Goal: Task Accomplishment & Management: Complete application form

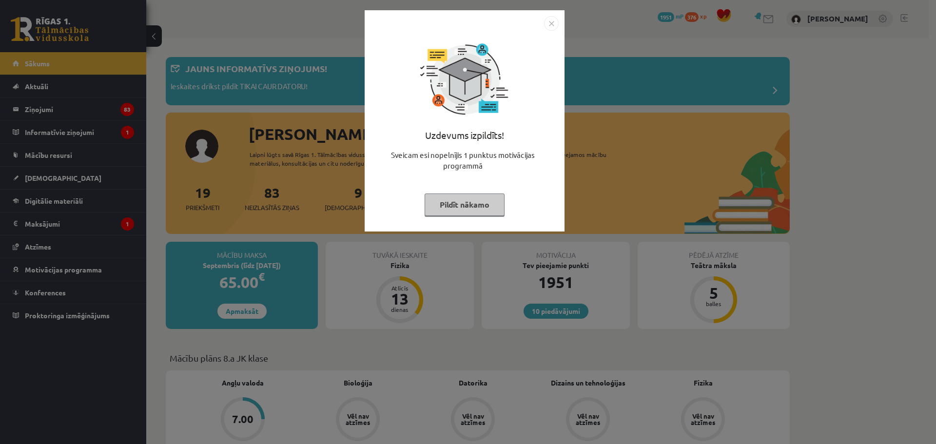
click at [550, 23] on img "Close" at bounding box center [551, 23] width 15 height 15
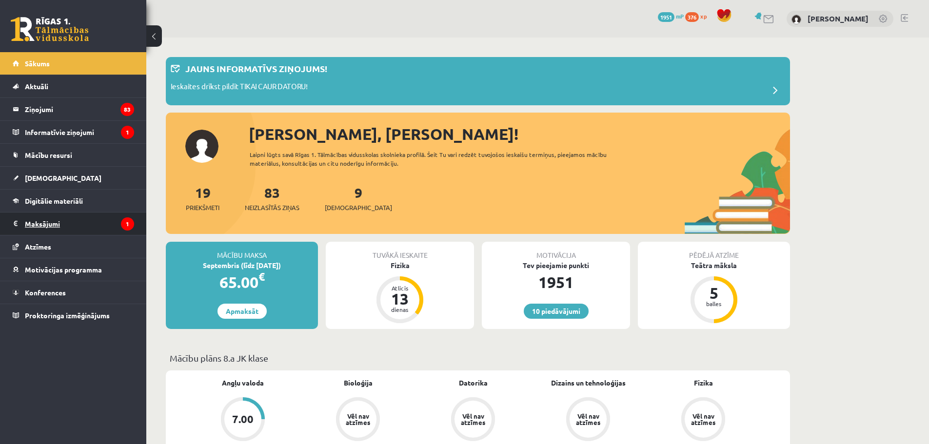
click at [56, 223] on legend "Maksājumi 1" at bounding box center [79, 224] width 109 height 22
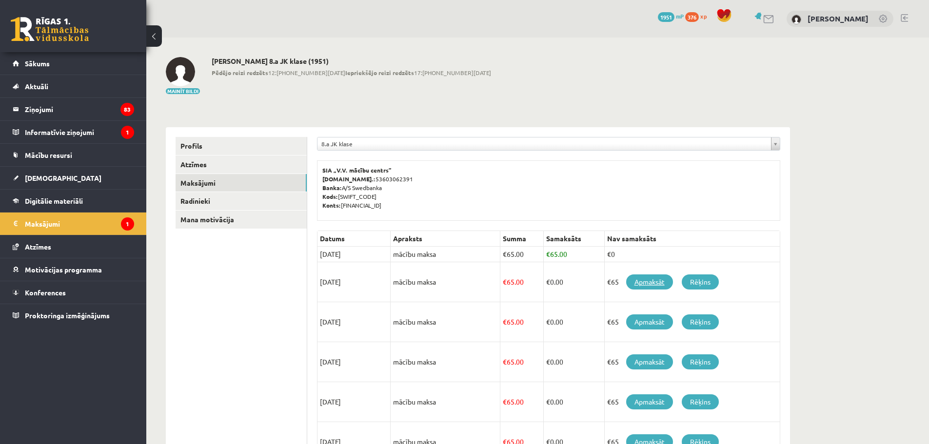
click at [648, 281] on link "Apmaksāt" at bounding box center [649, 282] width 47 height 15
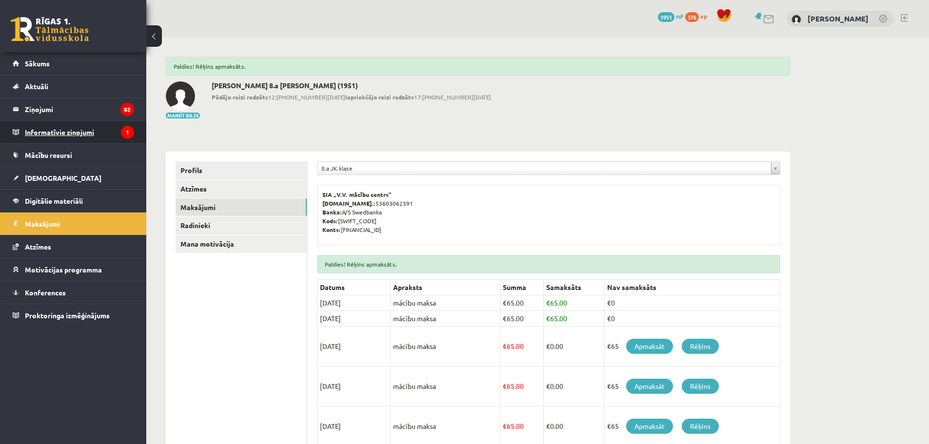
click at [52, 128] on legend "Informatīvie ziņojumi 1" at bounding box center [79, 132] width 109 height 22
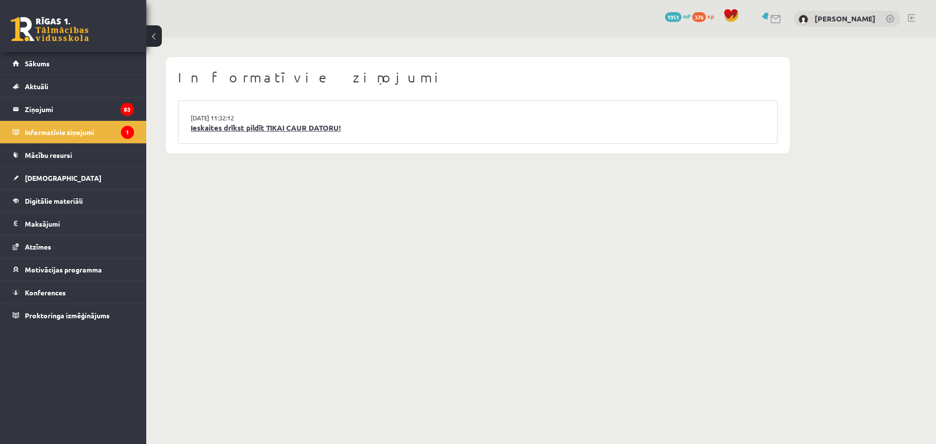
click at [263, 127] on link "Ieskaites drīkst pildīt TIKAI CAUR DATORU!" at bounding box center [478, 127] width 574 height 11
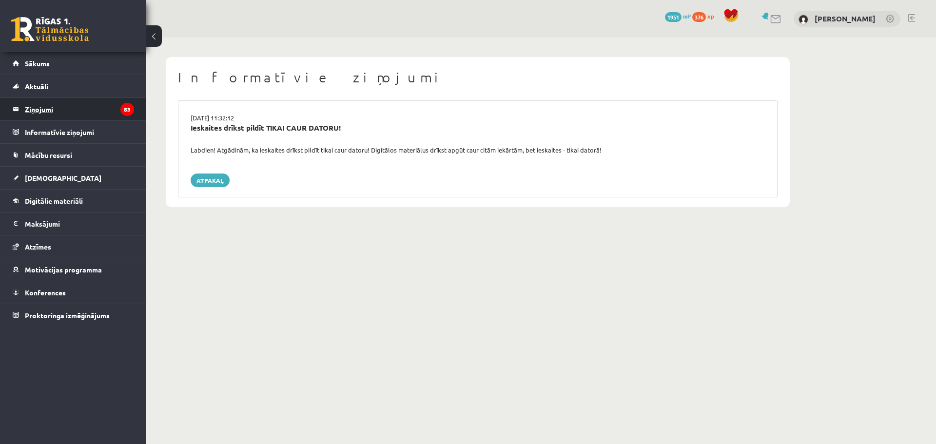
click at [39, 107] on legend "Ziņojumi 83" at bounding box center [79, 109] width 109 height 22
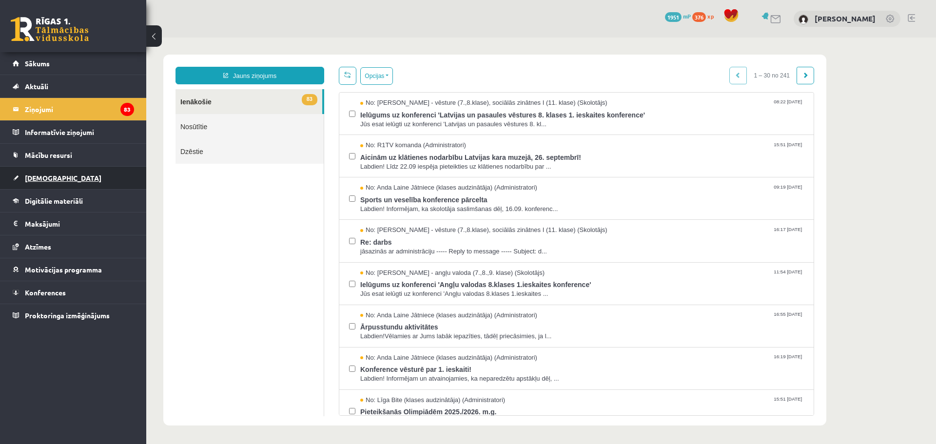
click at [37, 176] on span "[DEMOGRAPHIC_DATA]" at bounding box center [63, 178] width 77 height 9
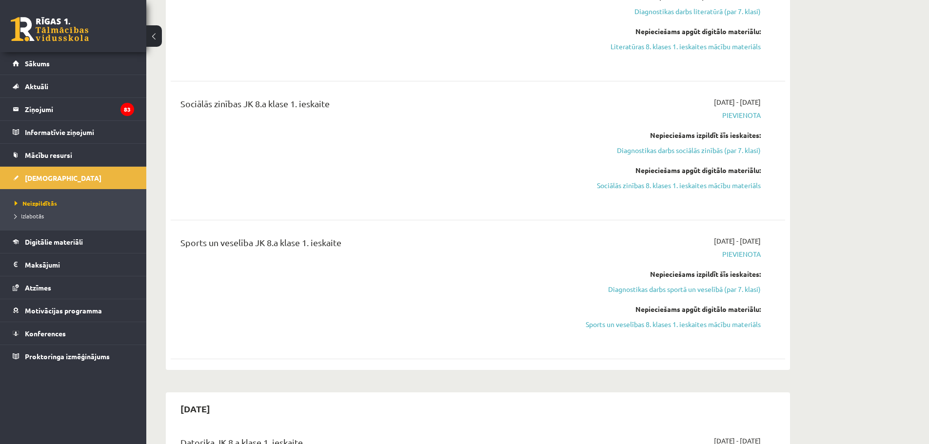
scroll to position [926, 0]
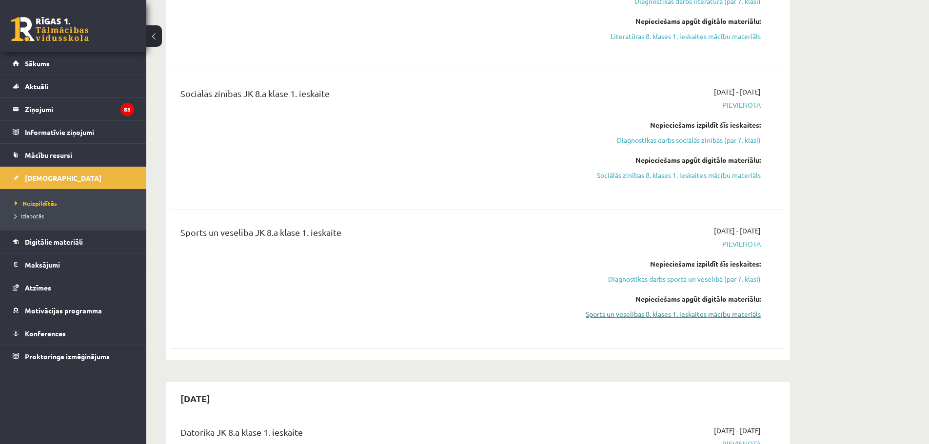
click at [705, 314] on link "Sports un veselības 8. klases 1. ieskaites mācību materiāls" at bounding box center [669, 314] width 184 height 10
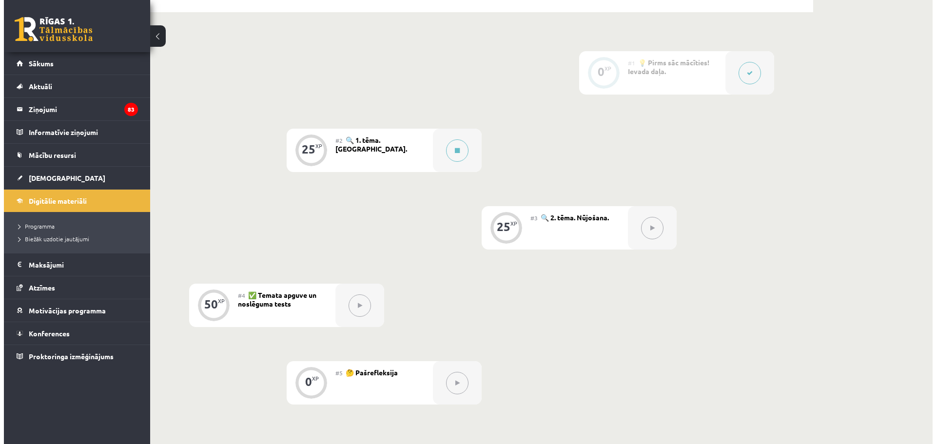
scroll to position [244, 0]
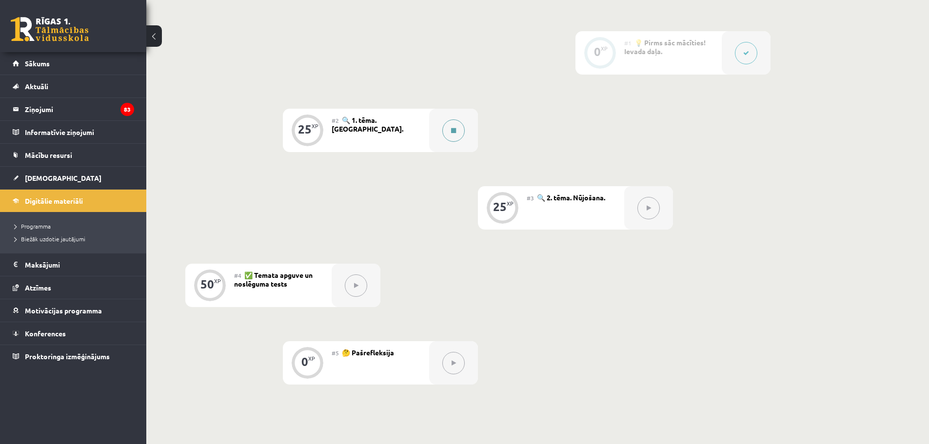
click at [455, 132] on icon at bounding box center [453, 131] width 5 height 6
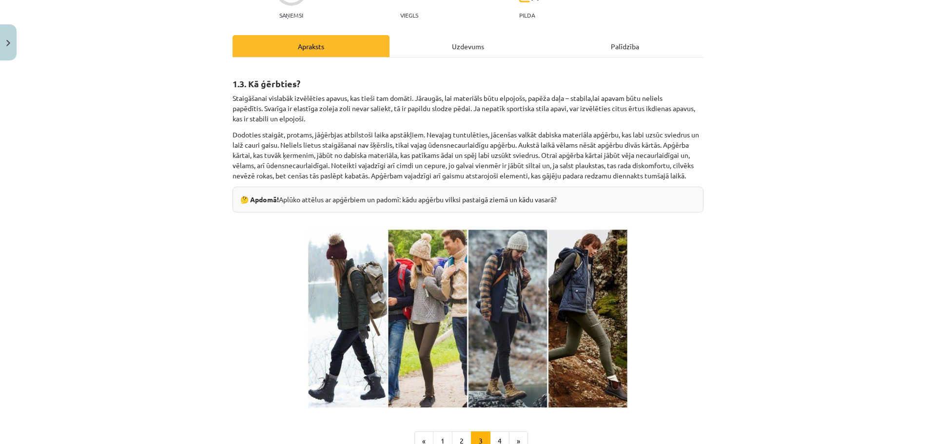
scroll to position [237, 0]
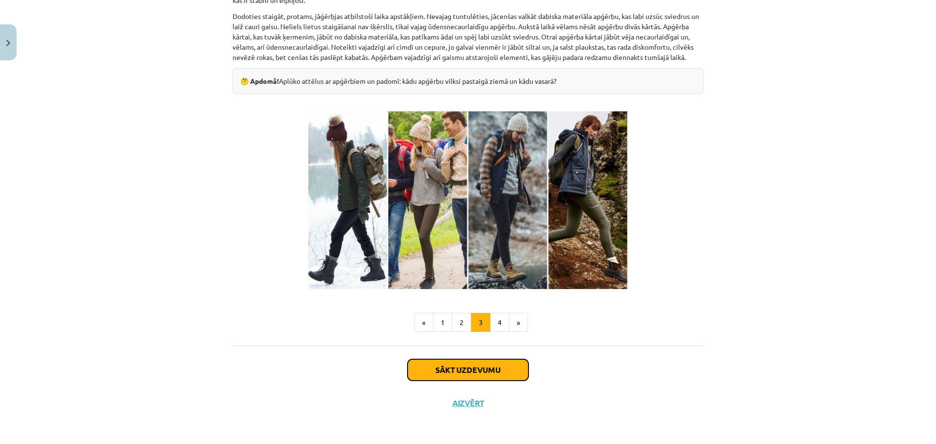
click at [474, 372] on button "Sākt uzdevumu" at bounding box center [468, 369] width 121 height 21
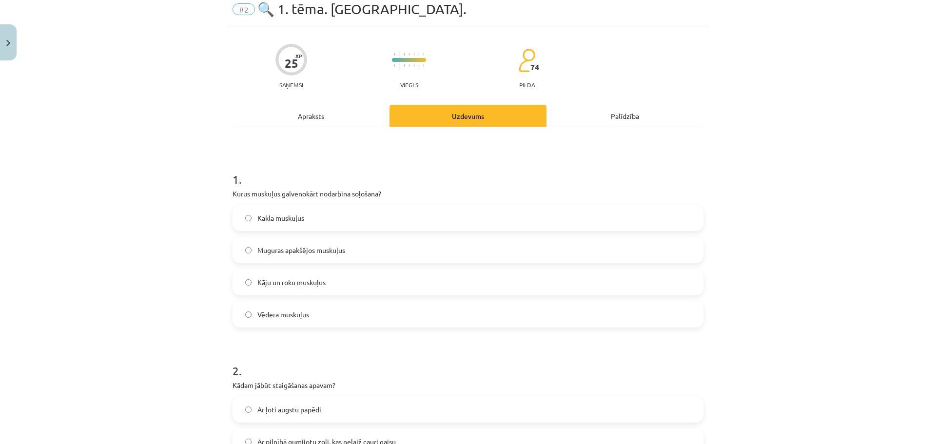
scroll to position [24, 0]
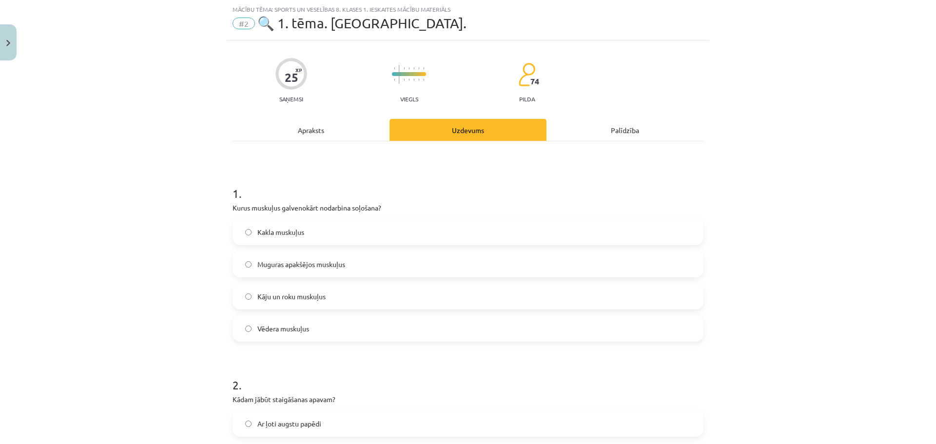
click at [301, 298] on span "Kāju un roku muskuļus" at bounding box center [291, 297] width 68 height 10
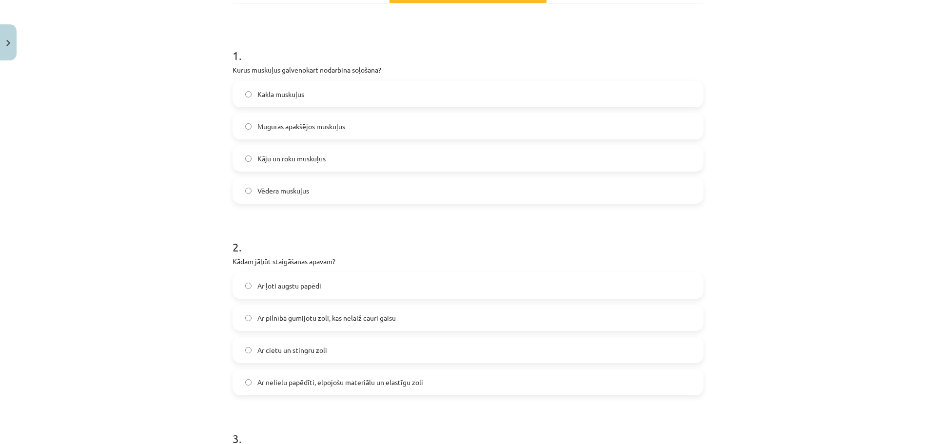
scroll to position [171, 0]
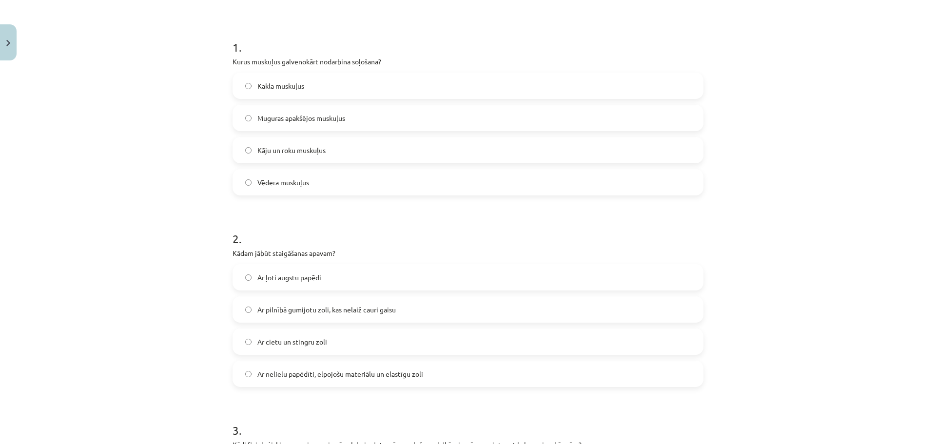
click at [374, 374] on span "Ar nelielu papēdīti, elpojošu materiālu un elastīgu zoli" at bounding box center [340, 374] width 166 height 10
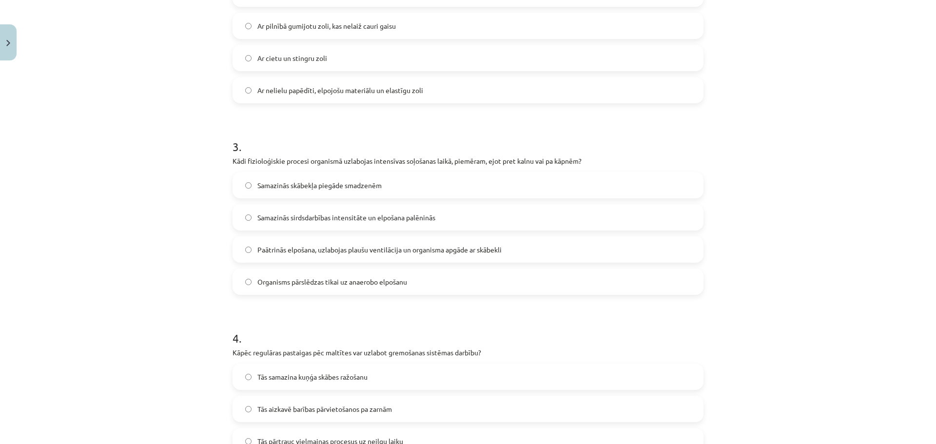
scroll to position [463, 0]
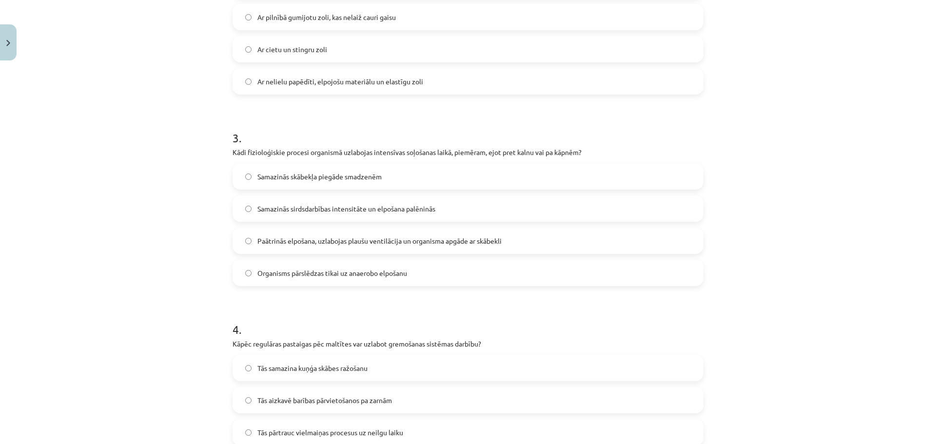
click at [343, 246] on label "Paātrinās elpošana, uzlabojas plaušu ventilācija un organisma apgāde ar skābekli" at bounding box center [468, 241] width 469 height 24
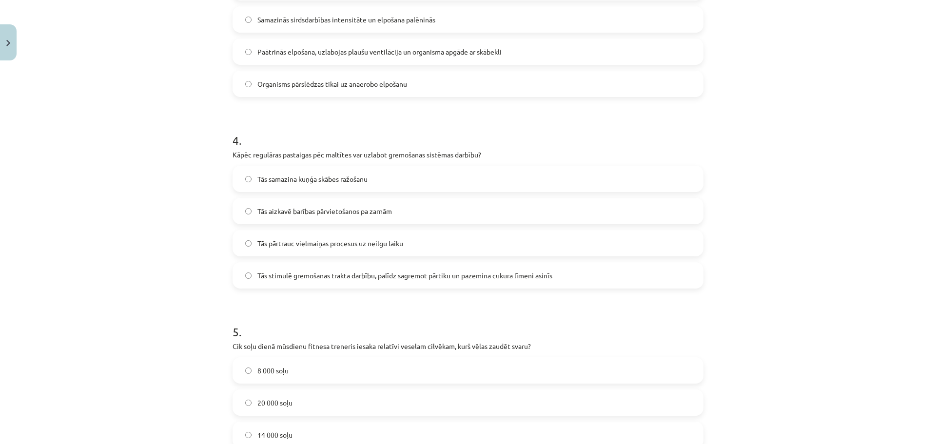
scroll to position [658, 0]
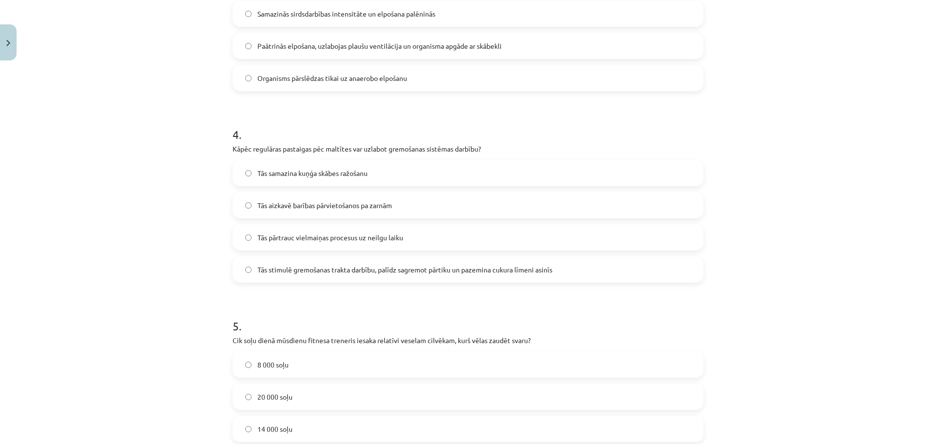
click at [317, 273] on span "Tās stimulē gremošanas trakta darbību, palīdz sagremot pārtiku un pazemina cuku…" at bounding box center [404, 270] width 295 height 10
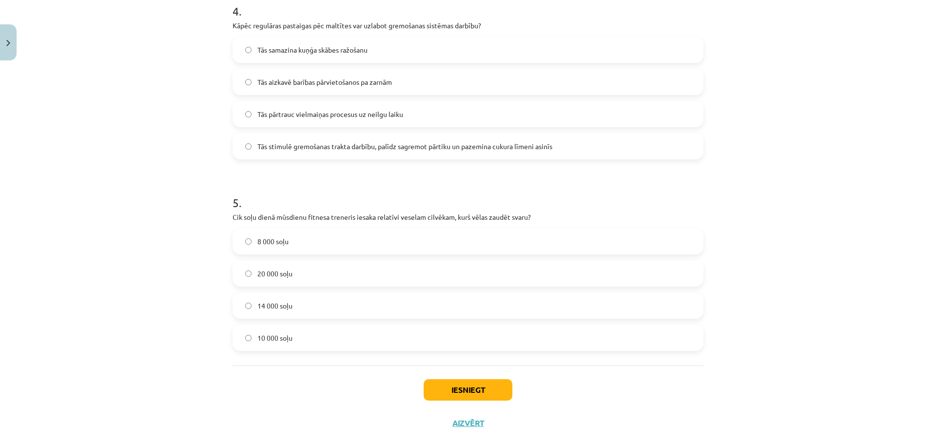
scroll to position [802, 0]
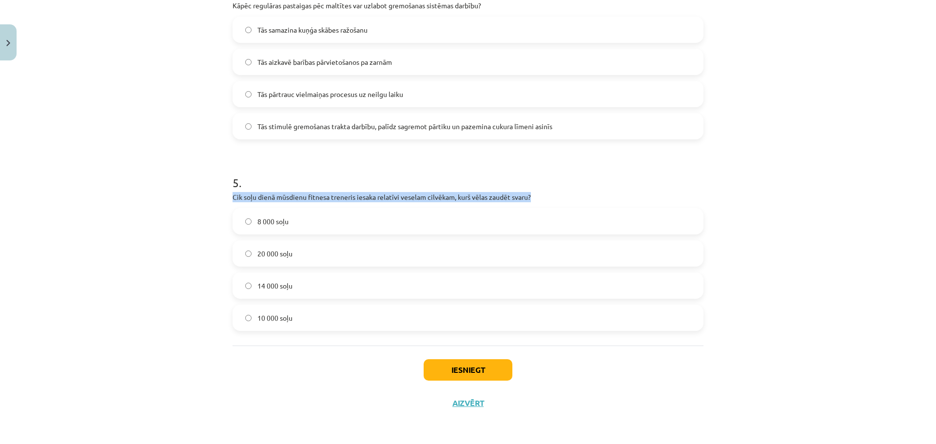
drag, startPoint x: 230, startPoint y: 197, endPoint x: 541, endPoint y: 196, distance: 311.6
click at [541, 196] on p "Cik soļu dienā mūsdienu fitnesa treneris iesaka relatīvi veselam cilvēkam, kurš…" at bounding box center [468, 197] width 471 height 10
copy p "Cik soļu dienā mūsdienu fitnesa treneris iesaka relatīvi veselam cilvēkam, kurš…"
drag, startPoint x: 260, startPoint y: 314, endPoint x: 267, endPoint y: 316, distance: 7.6
click at [260, 315] on span "10 000 soļu" at bounding box center [274, 318] width 35 height 10
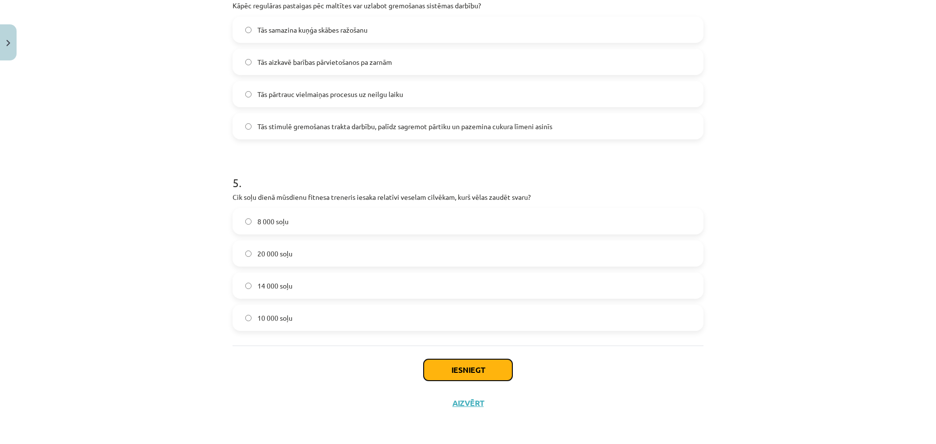
click at [470, 370] on button "Iesniegt" at bounding box center [468, 369] width 89 height 21
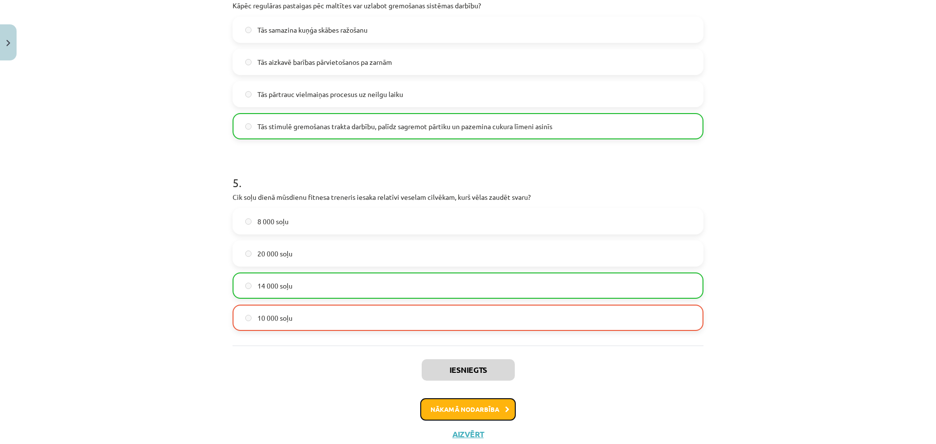
click at [468, 411] on button "Nākamā nodarbība" at bounding box center [468, 409] width 96 height 22
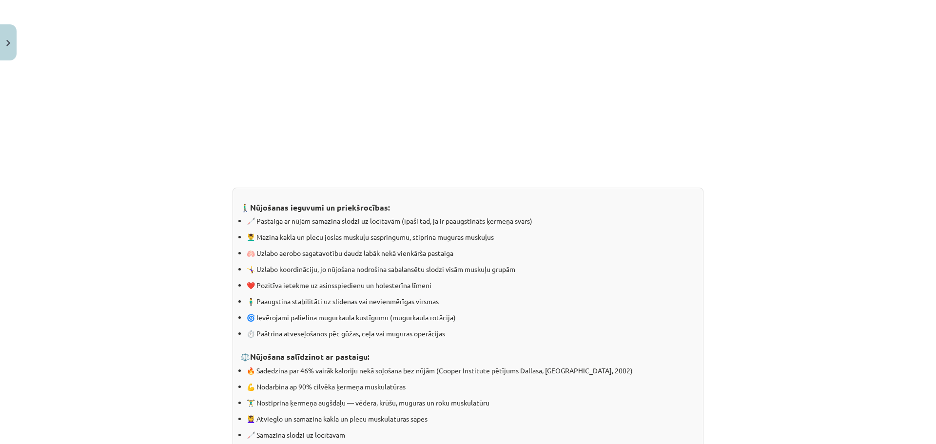
scroll to position [896, 0]
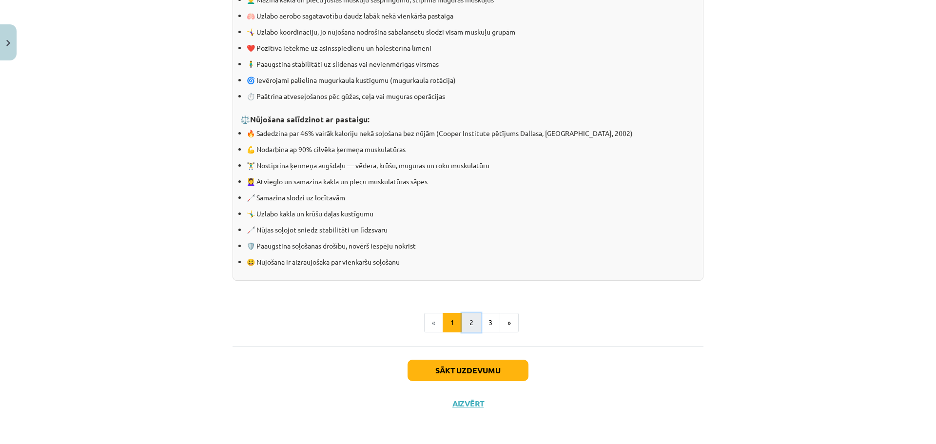
click at [462, 326] on button "2" at bounding box center [472, 323] width 20 height 20
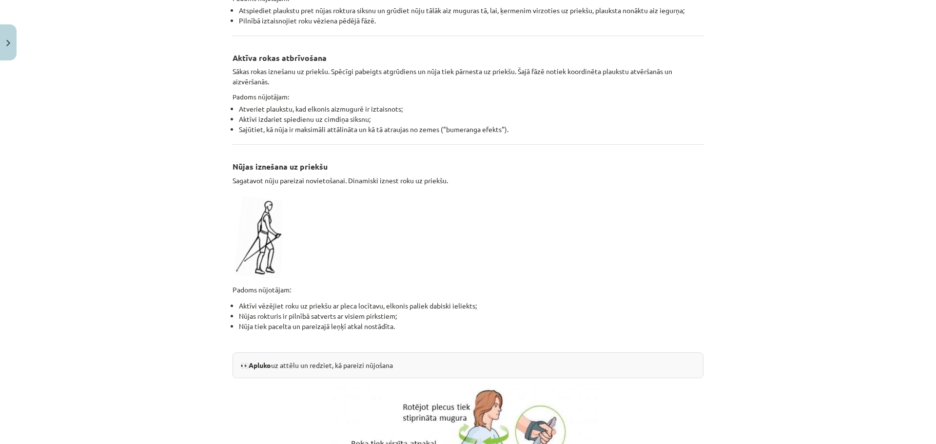
scroll to position [1912, 0]
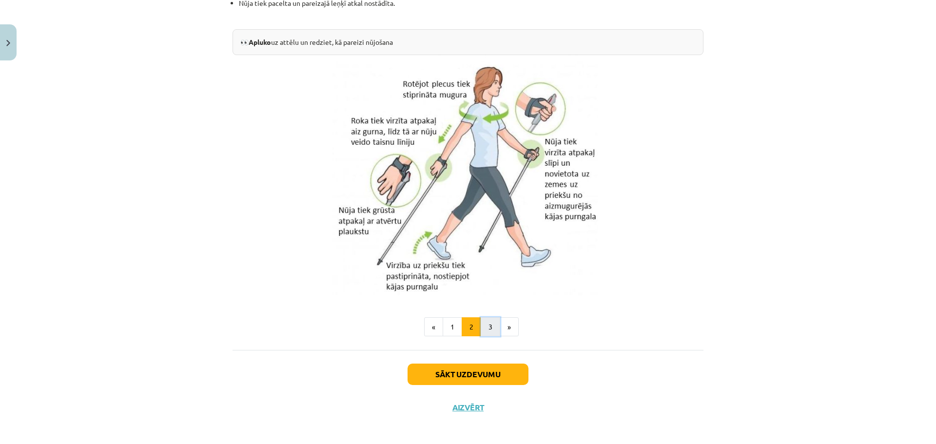
click at [486, 323] on button "3" at bounding box center [491, 327] width 20 height 20
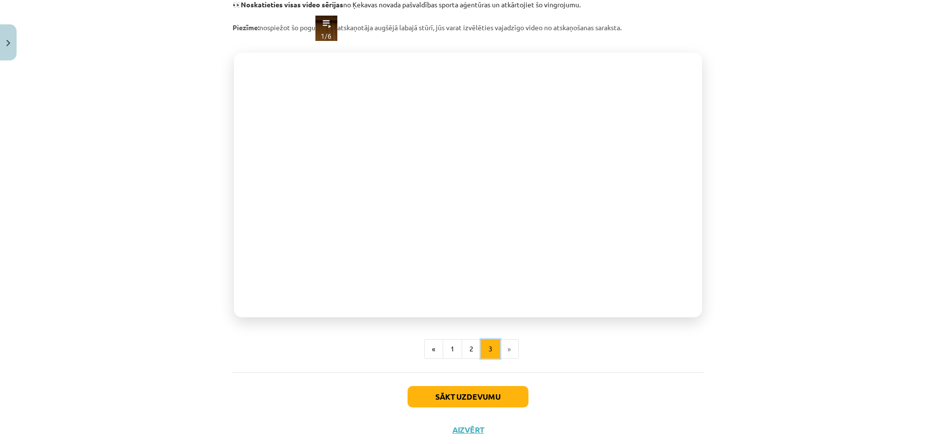
scroll to position [175, 0]
click at [487, 398] on button "Sākt uzdevumu" at bounding box center [468, 397] width 121 height 21
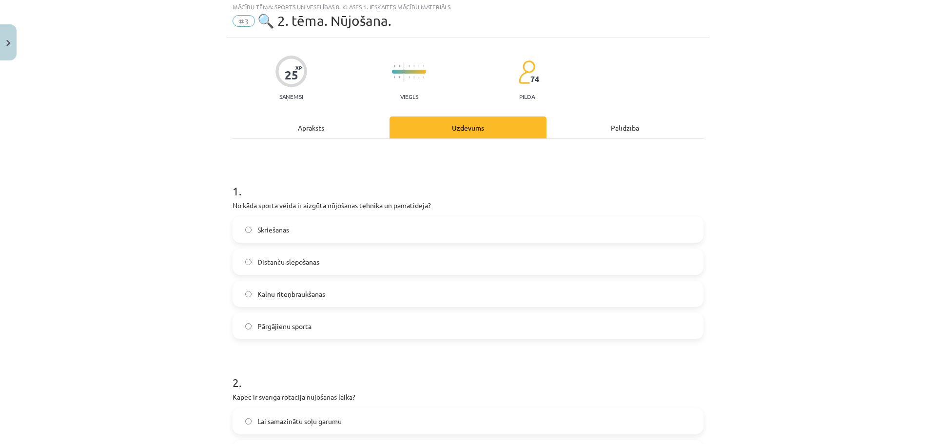
scroll to position [24, 0]
click at [317, 262] on label "Distanču slēpošanas" at bounding box center [468, 264] width 469 height 24
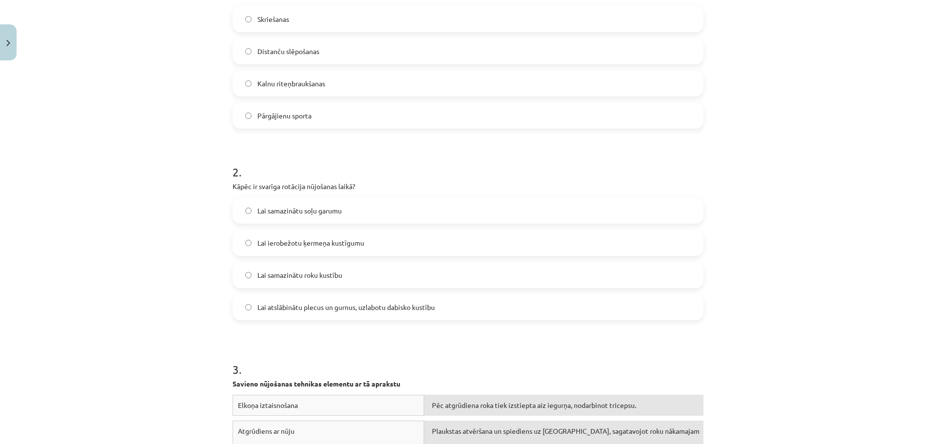
scroll to position [317, 0]
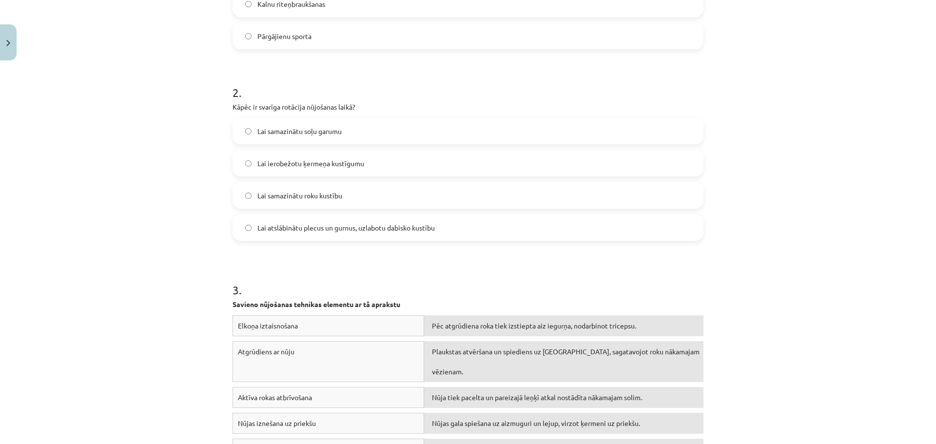
click at [375, 228] on span "Lai atslābinātu plecus un gurnus, uzlabotu dabisko kustību" at bounding box center [345, 228] width 177 height 10
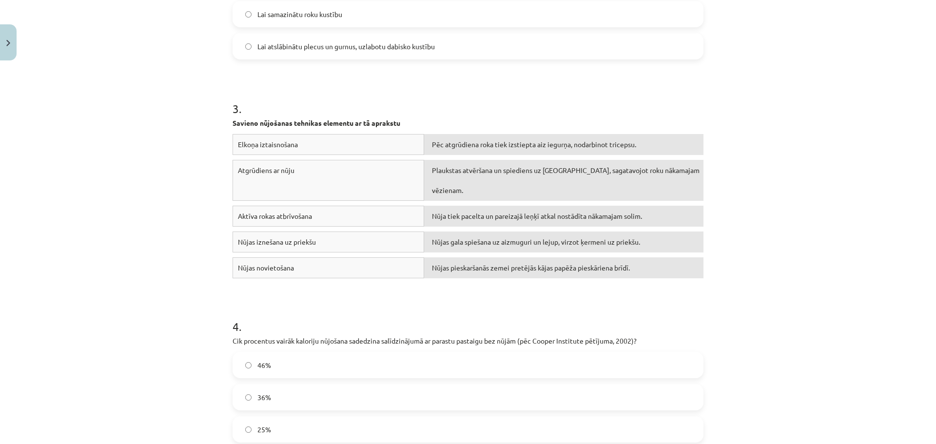
scroll to position [561, 0]
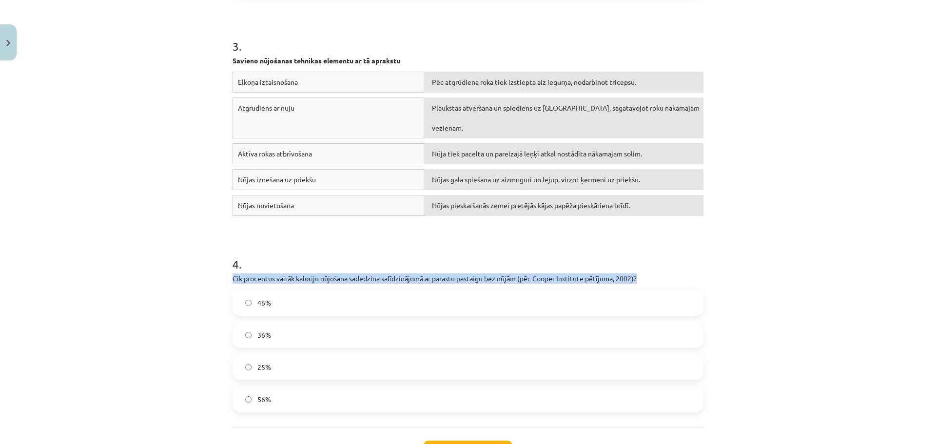
drag, startPoint x: 231, startPoint y: 273, endPoint x: 674, endPoint y: 273, distance: 443.2
click at [674, 274] on p "Cik procentus vairāk kaloriju nūjošana sadedzina salīdzinājumā ar parastu pasta…" at bounding box center [468, 279] width 471 height 10
copy p "Cik procentus vairāk kaloriju nūjošana sadedzina salīdzinājumā ar parastu pasta…"
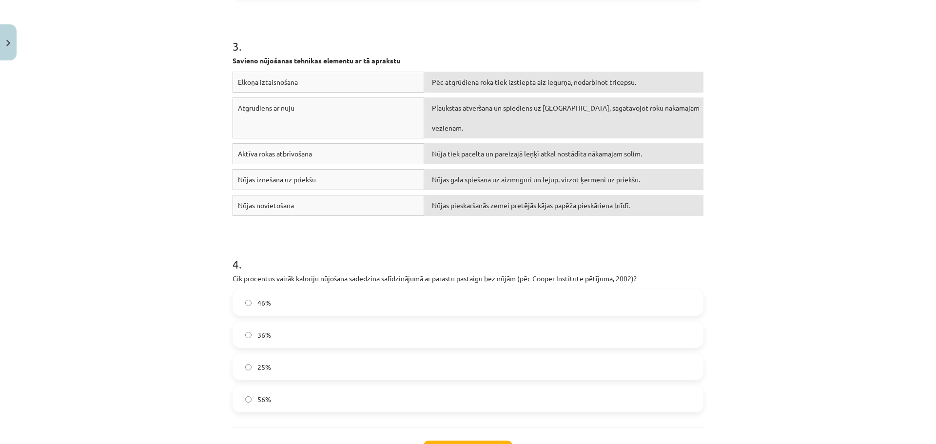
click at [269, 305] on label "46%" at bounding box center [468, 303] width 469 height 24
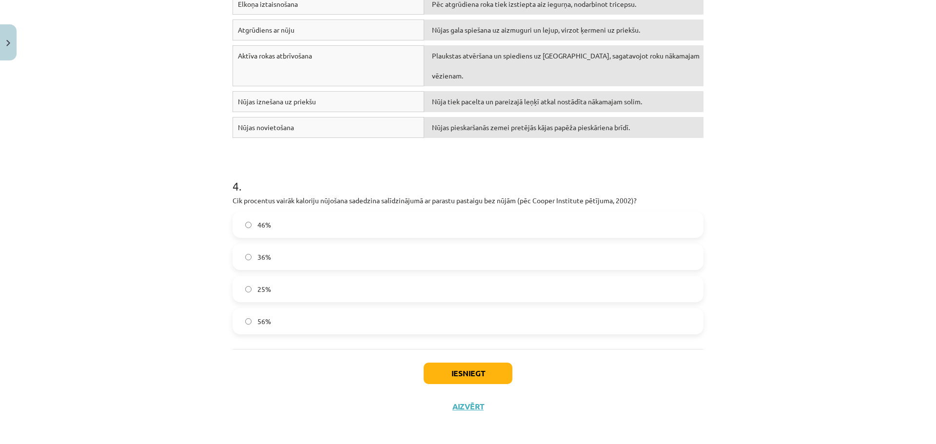
scroll to position [639, 0]
click at [470, 372] on button "Iesniegt" at bounding box center [468, 372] width 89 height 21
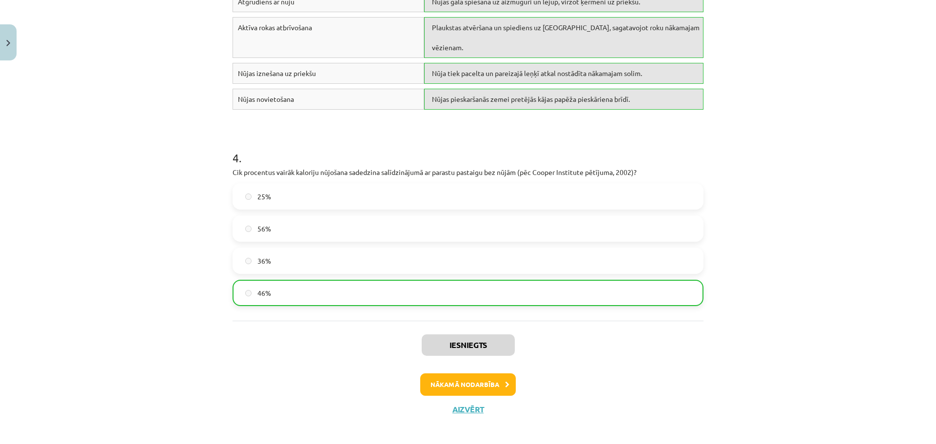
scroll to position [670, 0]
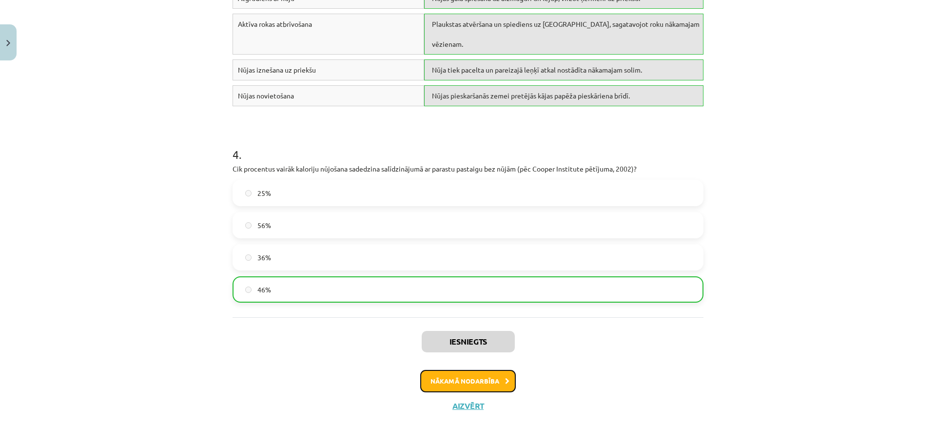
click at [455, 377] on button "Nākamā nodarbība" at bounding box center [468, 381] width 96 height 22
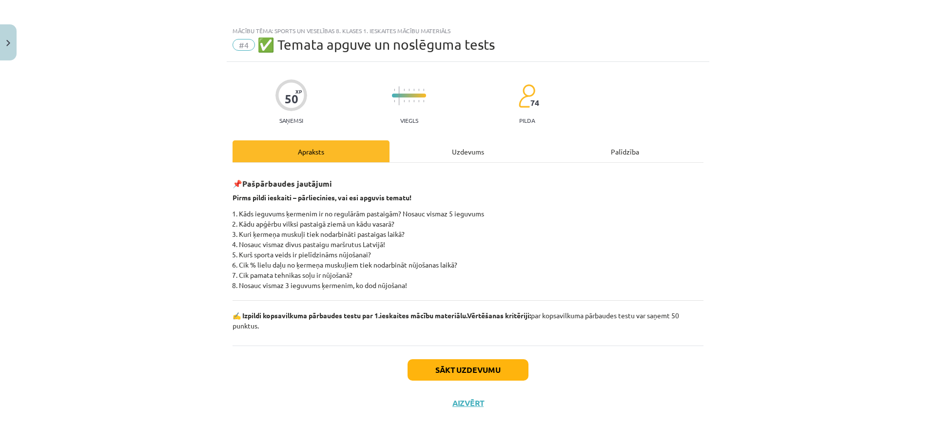
scroll to position [2, 0]
click at [474, 373] on button "Sākt uzdevumu" at bounding box center [468, 370] width 121 height 21
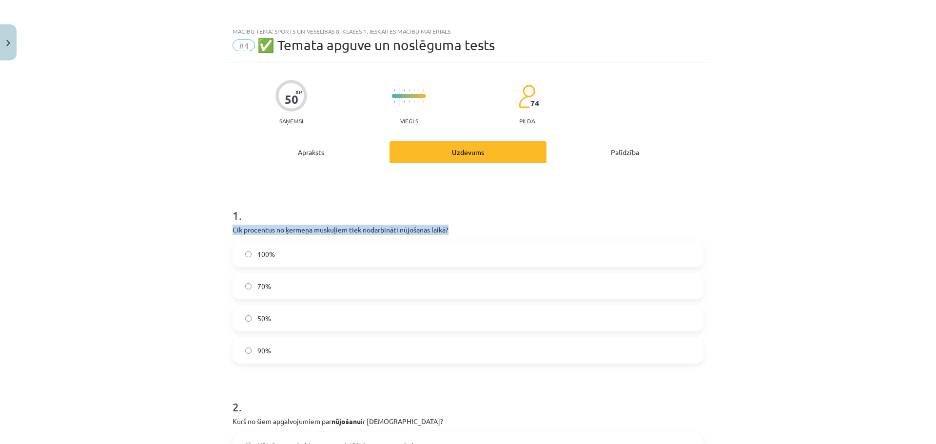
drag, startPoint x: 229, startPoint y: 228, endPoint x: 455, endPoint y: 230, distance: 226.3
click at [455, 230] on p "Cik procentus no ķermeņa muskuļiem tiek nodarbināti nūjošanas laikā?" at bounding box center [468, 230] width 471 height 10
copy p "Cik procentus no ķermeņa muskuļiem tiek nodarbināti nūjošanas laikā?"
click at [266, 352] on span "90%" at bounding box center [264, 351] width 14 height 10
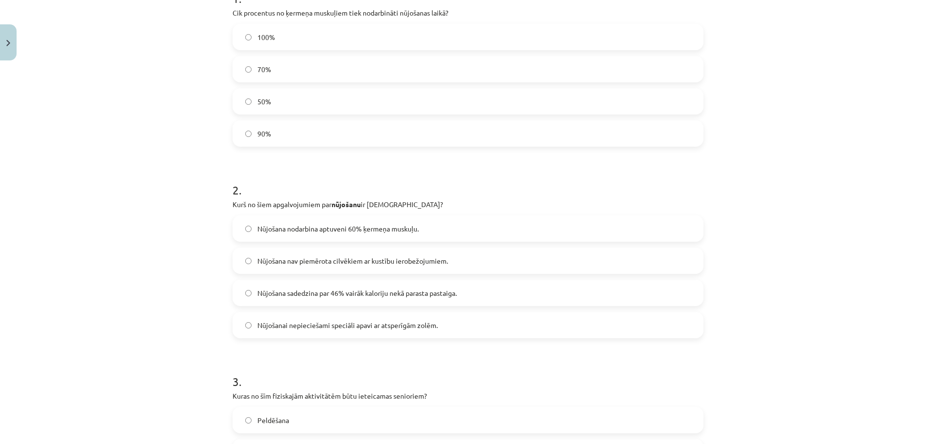
scroll to position [246, 0]
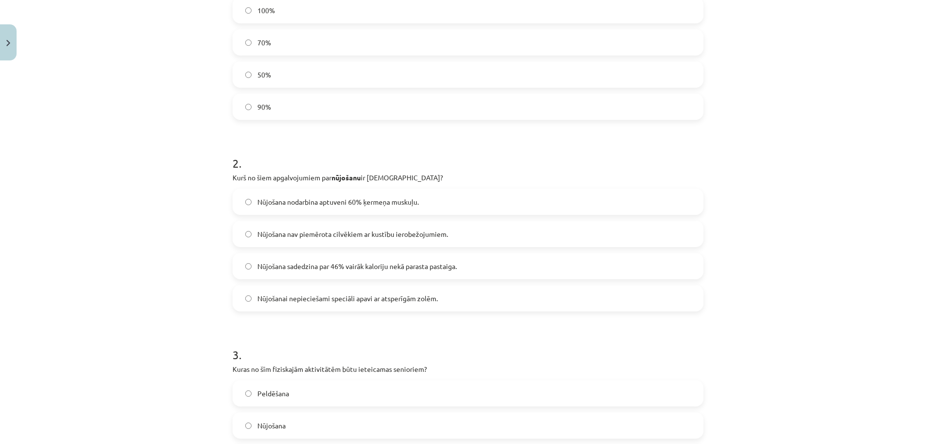
click at [436, 267] on span "Nūjošana sadedzina par 46% vairāk kaloriju nekā parasta pastaiga." at bounding box center [356, 266] width 199 height 10
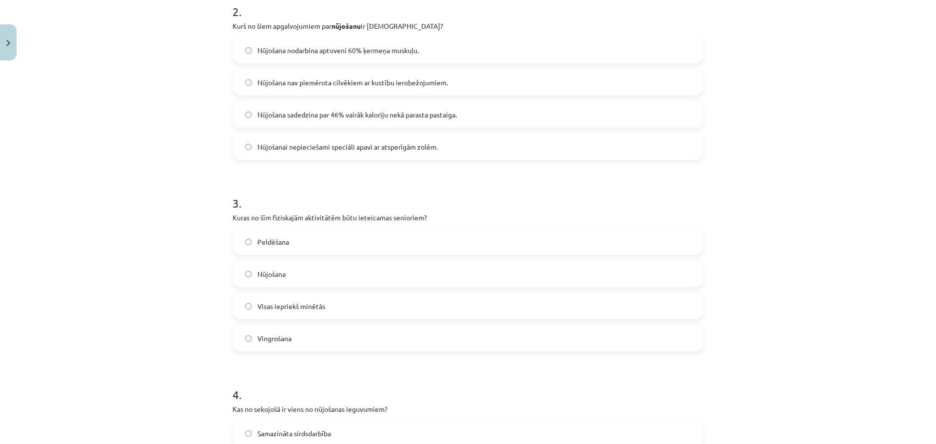
scroll to position [441, 0]
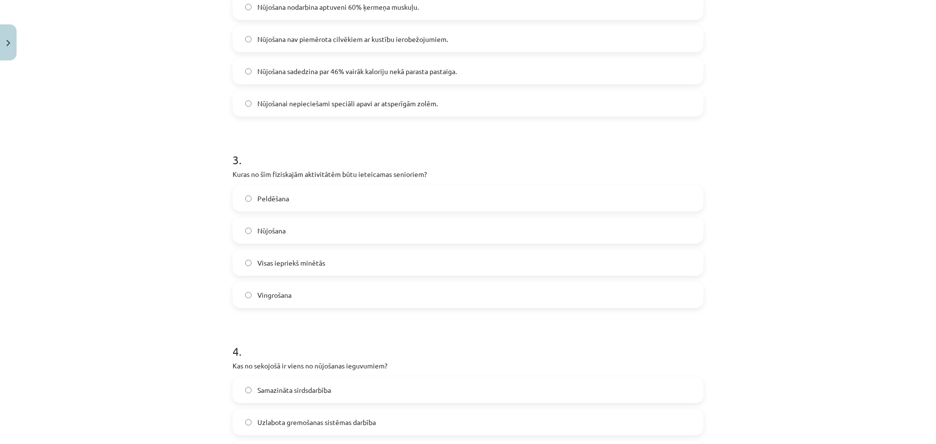
click at [308, 261] on span "Visas iepriekš minētās" at bounding box center [291, 263] width 68 height 10
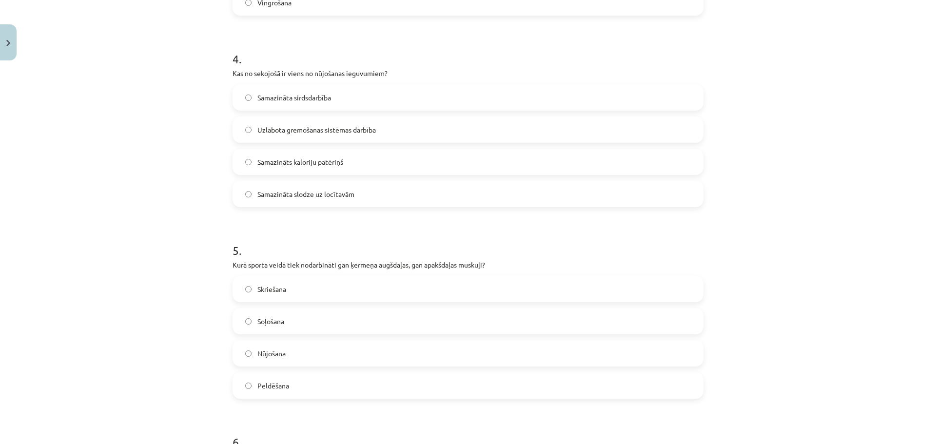
click at [334, 195] on span "Samazināta slodze uz locītavām" at bounding box center [305, 194] width 97 height 10
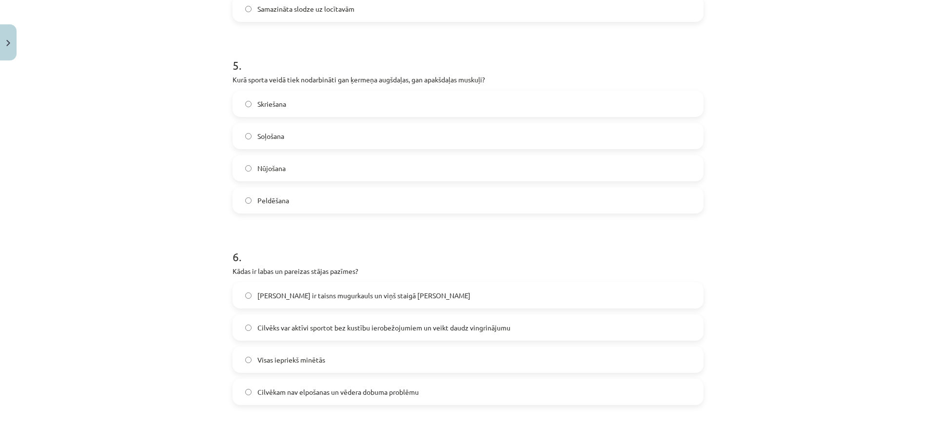
scroll to position [929, 0]
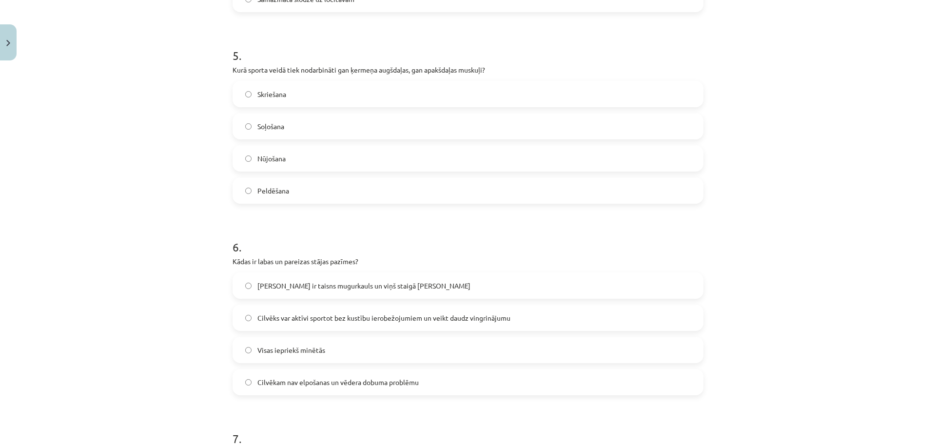
click at [301, 159] on label "Nūjošana" at bounding box center [468, 158] width 469 height 24
click at [332, 284] on span "Cilvēkam ir taisns mugurkauls un viņš staigā taisnu muguru" at bounding box center [363, 286] width 213 height 10
click at [301, 351] on span "Visas iepriekš minētās" at bounding box center [291, 350] width 68 height 10
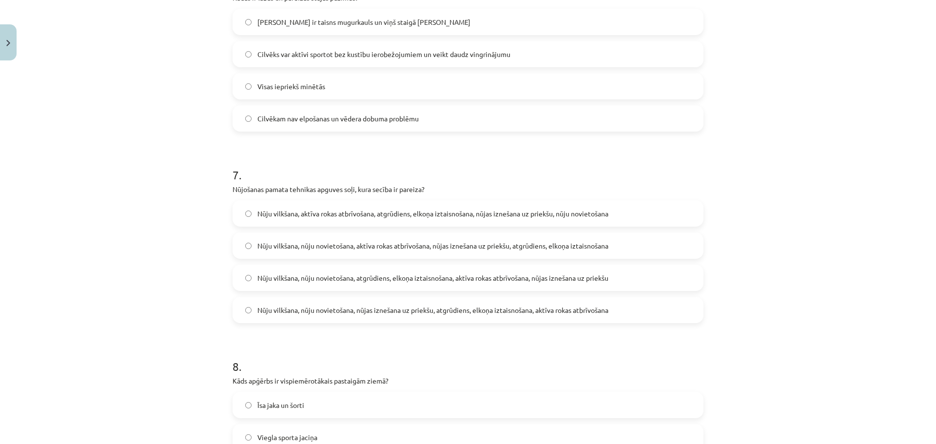
scroll to position [1221, 0]
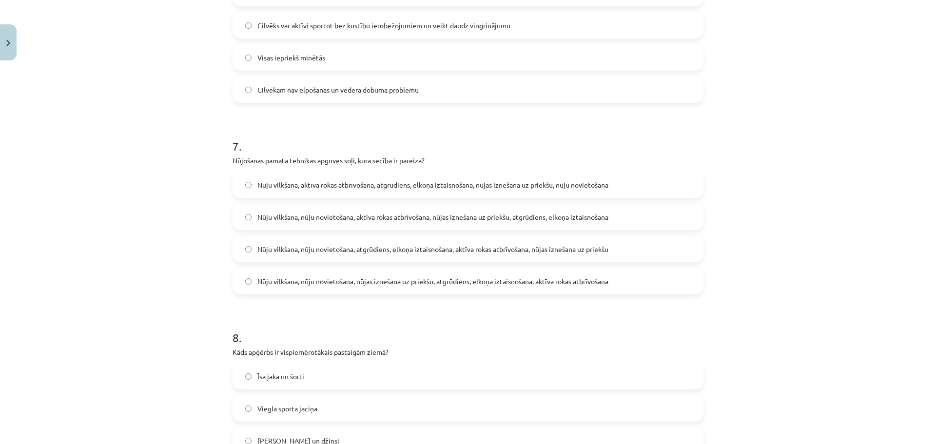
click at [378, 249] on span "Nūju vilkšana, nūju novietošana, atgrūdiens, elkoņa iztaisnošana, aktīva rokas …" at bounding box center [432, 249] width 351 height 10
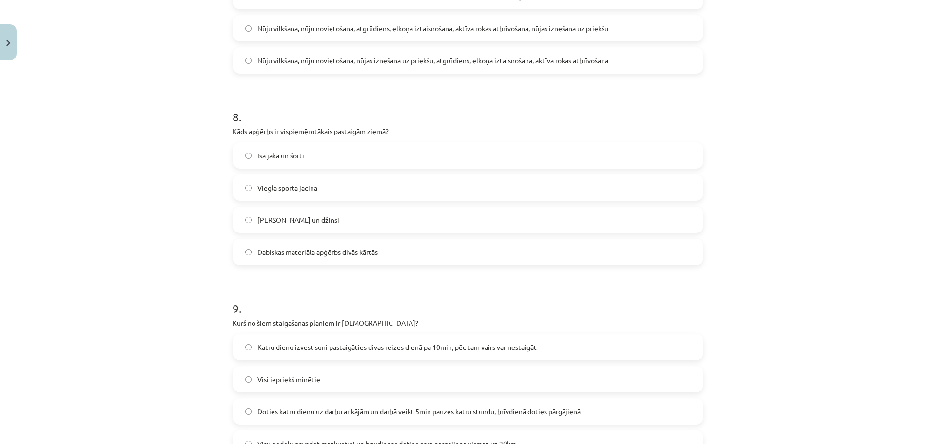
scroll to position [1465, 0]
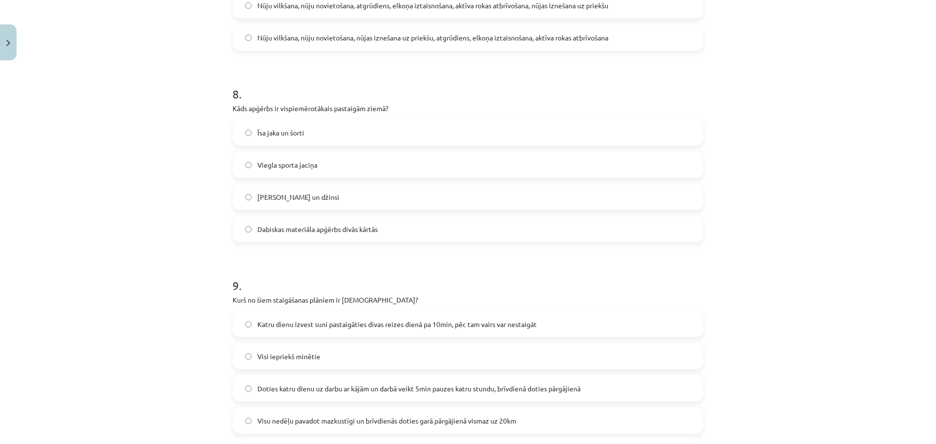
click at [342, 230] on span "Dabiskas materiāla apģērbs divās kārtās" at bounding box center [317, 229] width 120 height 10
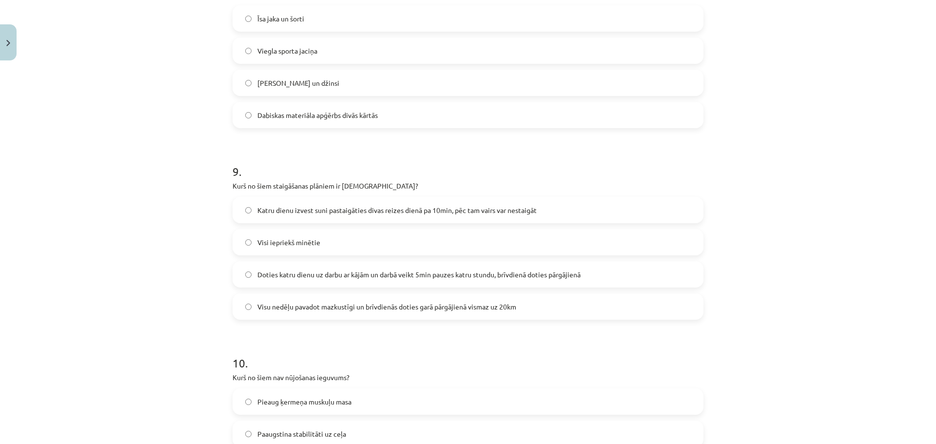
scroll to position [1660, 0]
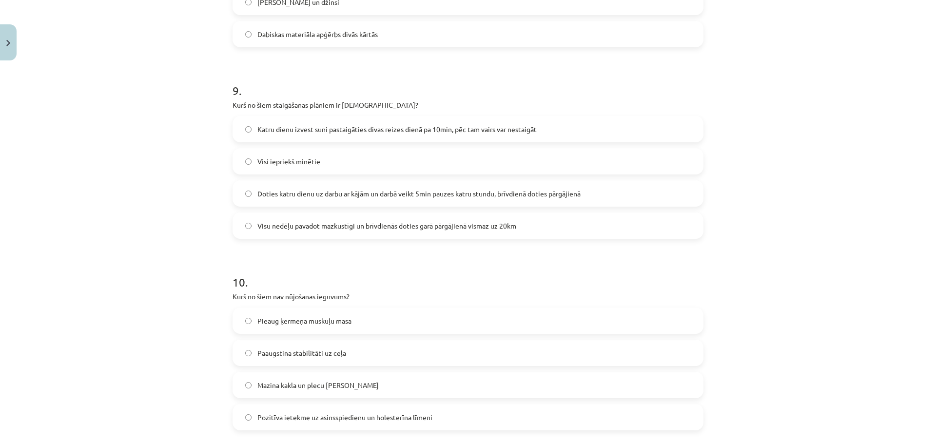
click at [388, 195] on span "Doties katru dienu uz darbu ar kājām un darbā veikt 5min pauzes katru stundu, b…" at bounding box center [418, 194] width 323 height 10
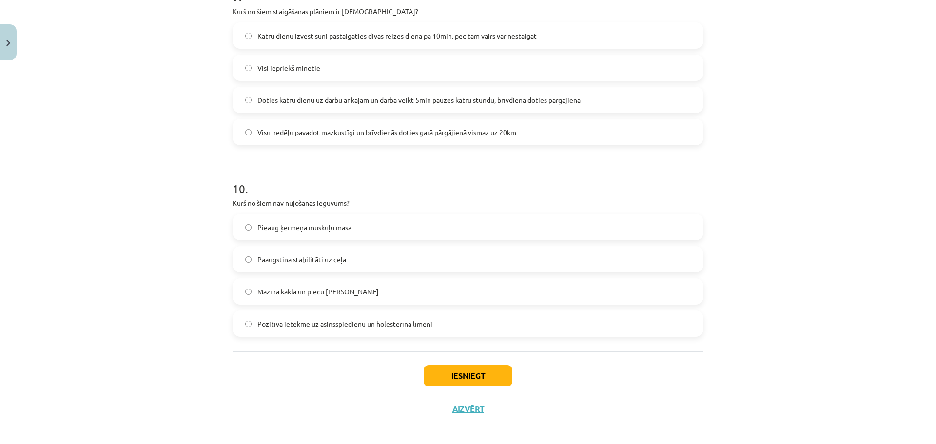
scroll to position [1760, 0]
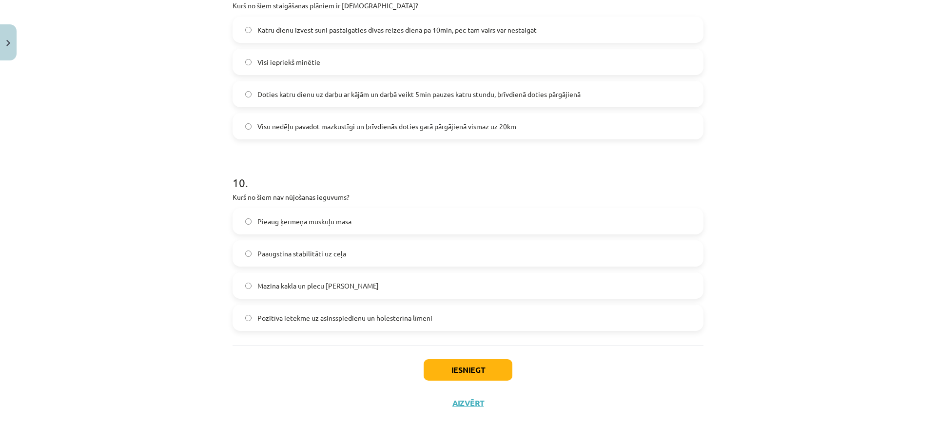
click at [341, 224] on span "Pieaug ķermeņa muskuļu masa" at bounding box center [304, 221] width 94 height 10
click at [465, 368] on button "Iesniegt" at bounding box center [468, 369] width 89 height 21
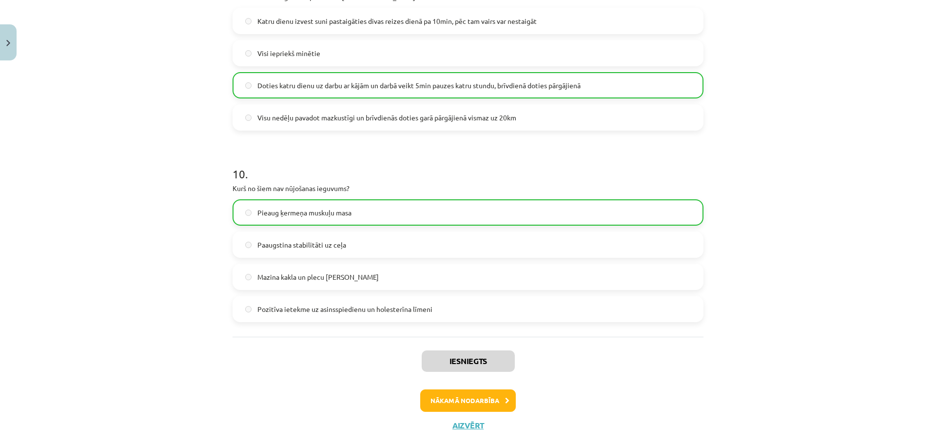
scroll to position [1791, 0]
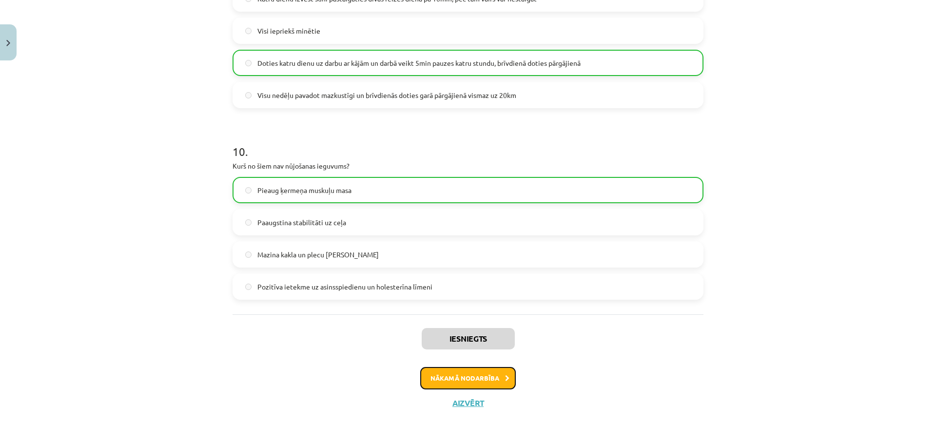
click at [463, 375] on button "Nākamā nodarbība" at bounding box center [468, 378] width 96 height 22
